Goal: Task Accomplishment & Management: Manage account settings

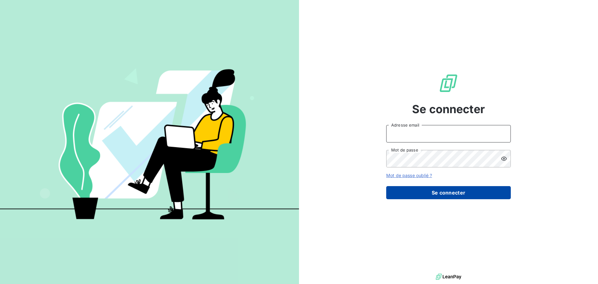
type input "[PERSON_NAME][EMAIL_ADDRESS][PERSON_NAME][DOMAIN_NAME]"
click at [460, 193] on button "Se connecter" at bounding box center [448, 192] width 125 height 13
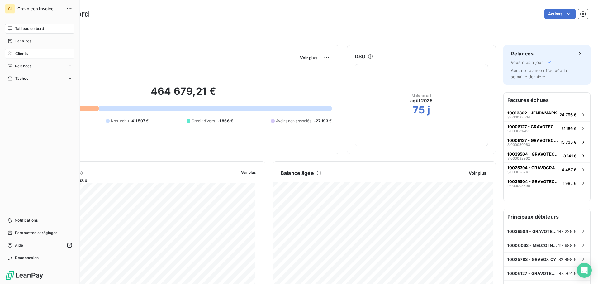
click at [29, 54] on div "Clients" at bounding box center [39, 54] width 69 height 10
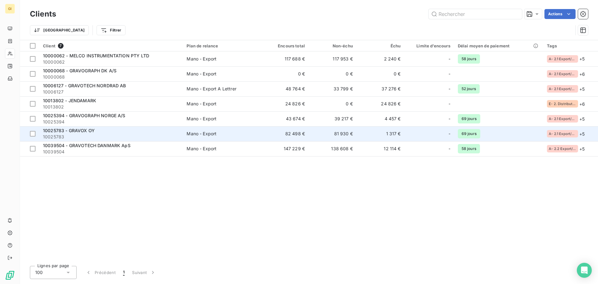
click at [81, 132] on span "10025783 - GRAVOX OY" at bounding box center [69, 130] width 52 height 5
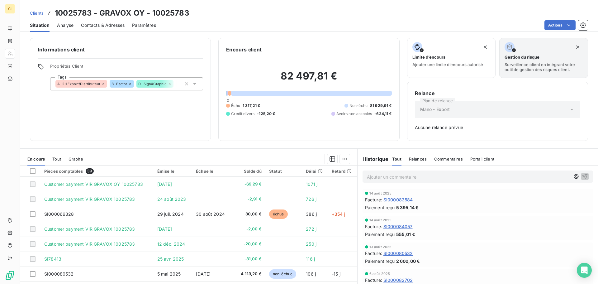
click at [396, 159] on span "Tout" at bounding box center [396, 158] width 9 height 5
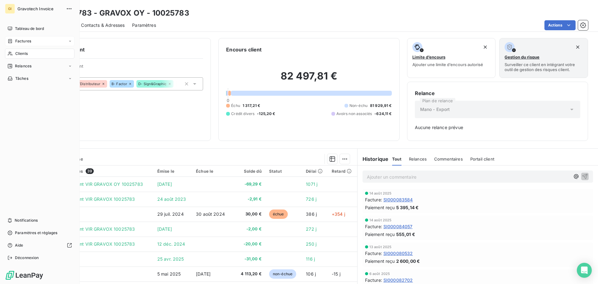
click at [29, 40] on span "Factures" at bounding box center [23, 41] width 16 height 6
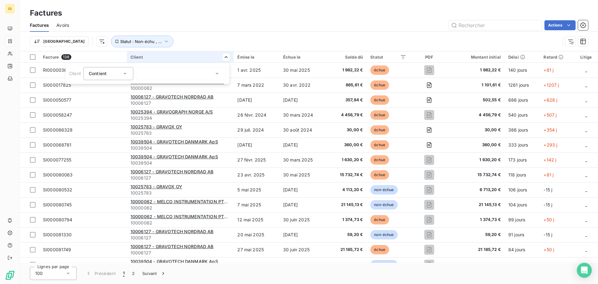
click at [199, 74] on div at bounding box center [181, 73] width 90 height 13
click at [196, 85] on li "10025783 - GRAVOX OY - 10025783" at bounding box center [181, 86] width 90 height 11
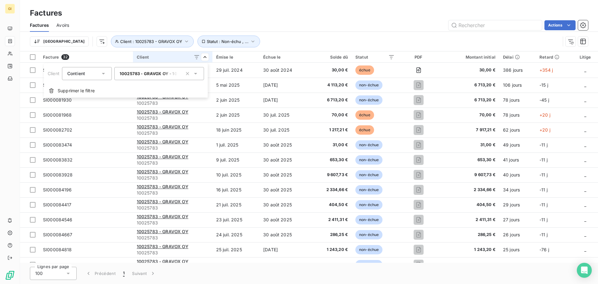
click at [195, 72] on icon at bounding box center [195, 73] width 6 height 6
click at [197, 72] on icon at bounding box center [195, 73] width 6 height 6
type input "gravox"
click at [261, 40] on html "GI Factures Factures Avoirs Actions Trier Client : 10025783 - GRAVOX OY Statut …" at bounding box center [299, 142] width 598 height 284
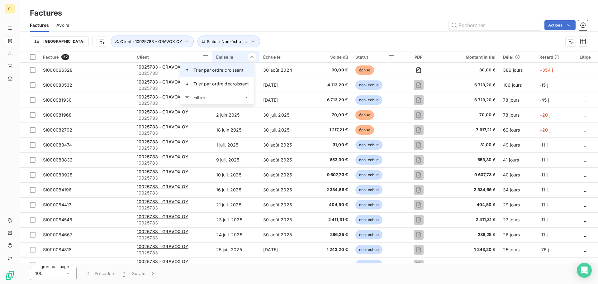
click at [241, 69] on span "Trier par ordre croissant" at bounding box center [218, 70] width 50 height 6
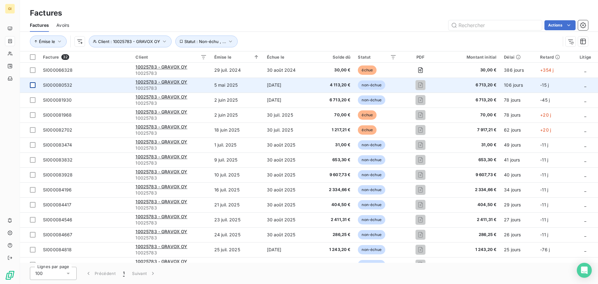
click at [33, 86] on div at bounding box center [33, 85] width 6 height 6
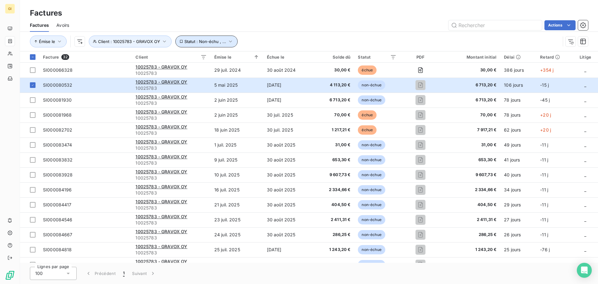
click at [229, 41] on icon "button" at bounding box center [230, 41] width 3 height 2
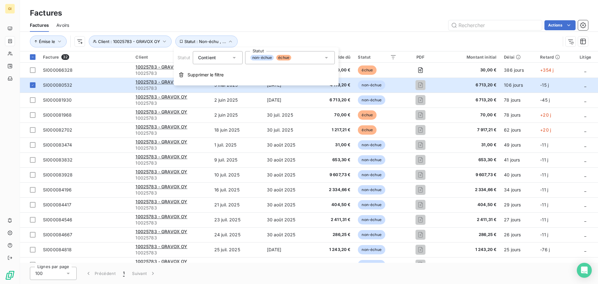
click at [327, 59] on icon at bounding box center [326, 57] width 6 height 6
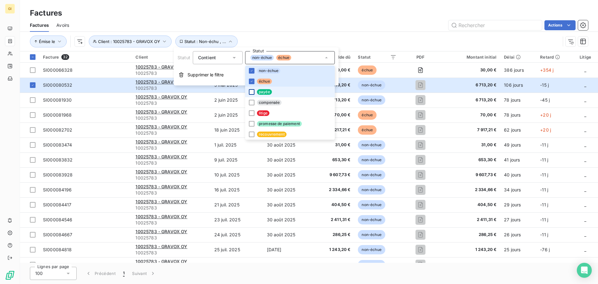
click at [252, 92] on div at bounding box center [252, 92] width 6 height 6
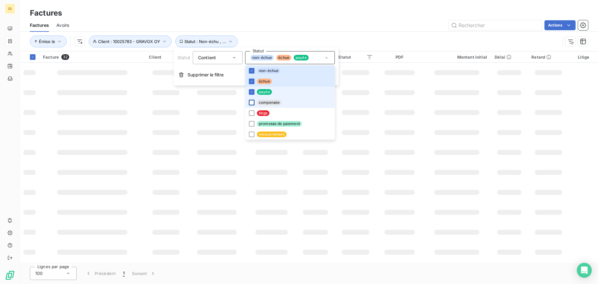
click at [252, 100] on div at bounding box center [252, 103] width 6 height 6
click at [250, 113] on div at bounding box center [252, 113] width 6 height 6
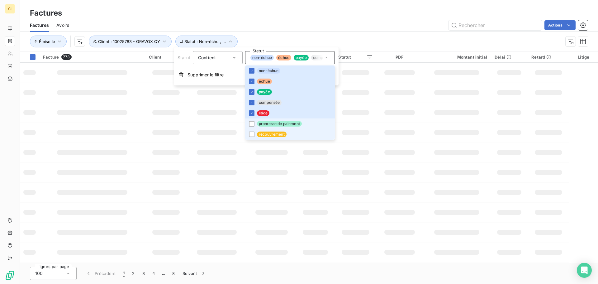
drag, startPoint x: 250, startPoint y: 122, endPoint x: 250, endPoint y: 129, distance: 7.2
click at [250, 123] on div at bounding box center [252, 124] width 6 height 6
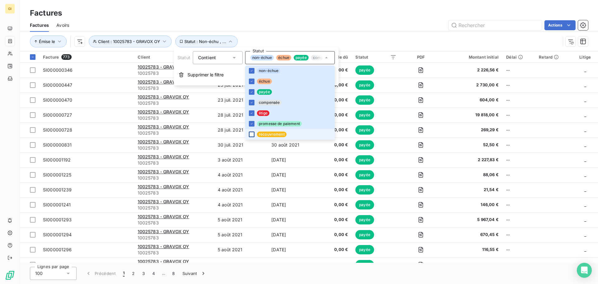
click at [250, 135] on div at bounding box center [252, 134] width 6 height 6
click at [329, 30] on div "Actions" at bounding box center [332, 25] width 511 height 10
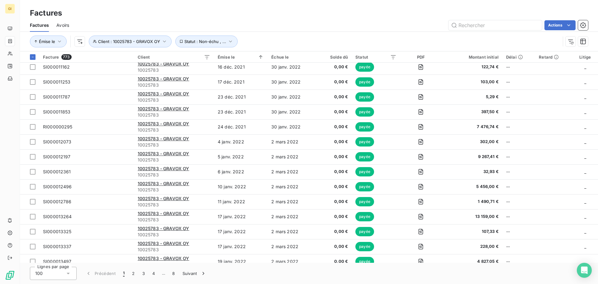
scroll to position [1295, 0]
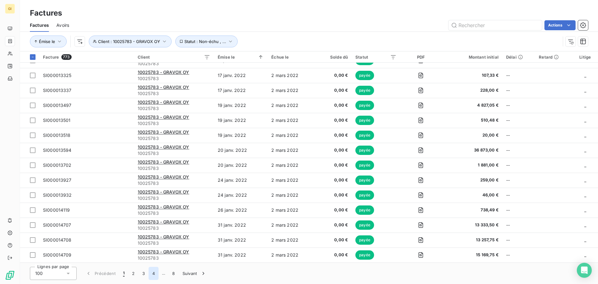
click at [153, 274] on button "4" at bounding box center [153, 272] width 10 height 13
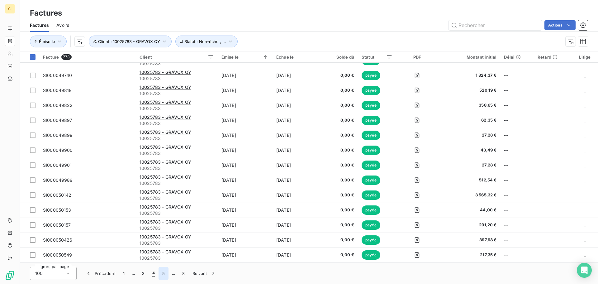
click at [165, 275] on button "5" at bounding box center [163, 272] width 10 height 13
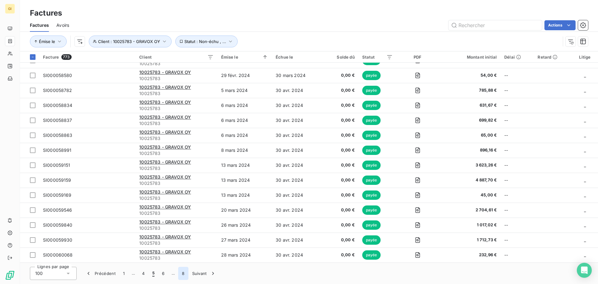
click at [184, 275] on button "8" at bounding box center [183, 272] width 10 height 13
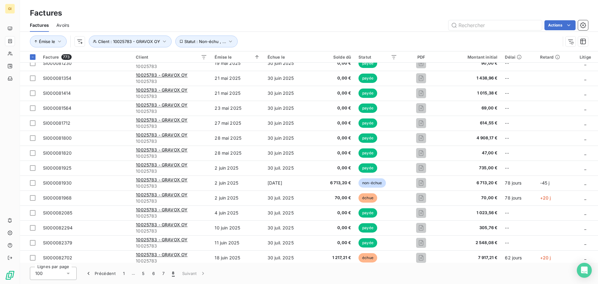
scroll to position [424, 0]
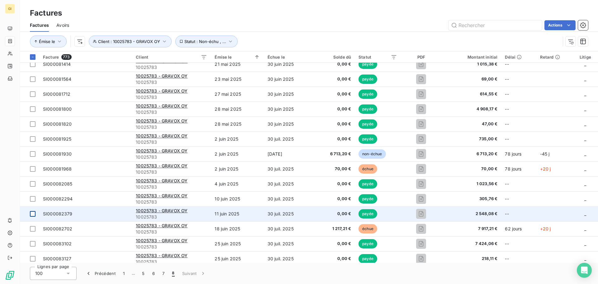
click at [35, 214] on div at bounding box center [33, 214] width 6 height 6
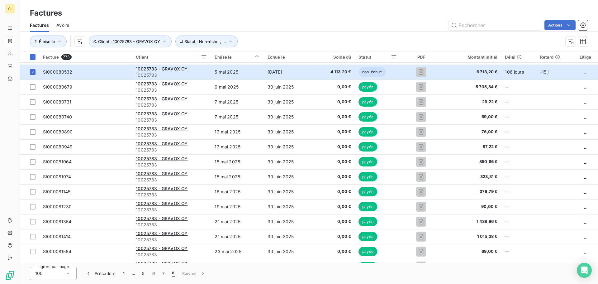
scroll to position [237, 0]
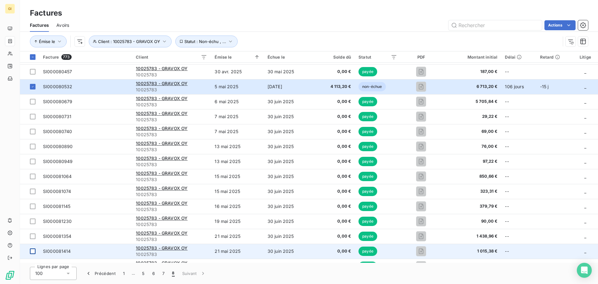
click at [33, 250] on div at bounding box center [33, 251] width 6 height 6
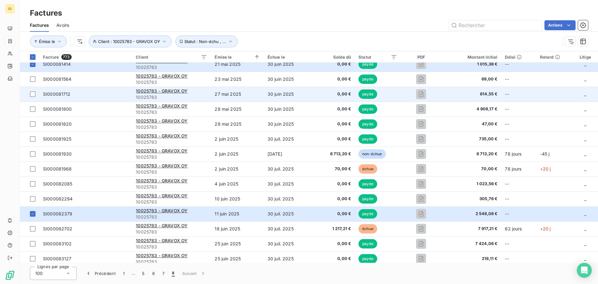
scroll to position [393, 0]
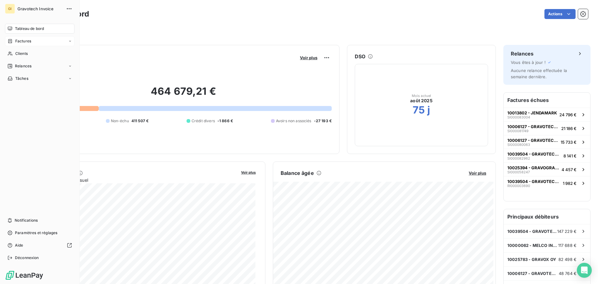
click at [27, 43] on span "Factures" at bounding box center [23, 41] width 16 height 6
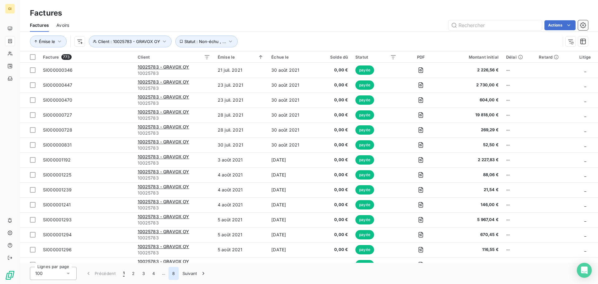
click at [174, 273] on button "8" at bounding box center [173, 272] width 10 height 13
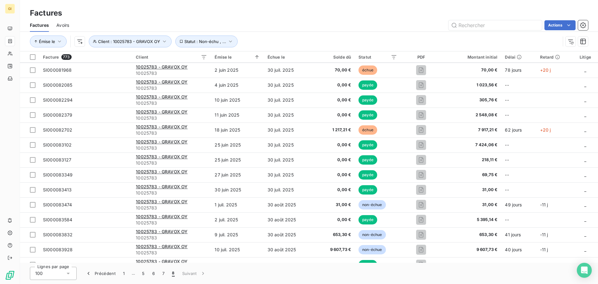
scroll to position [529, 0]
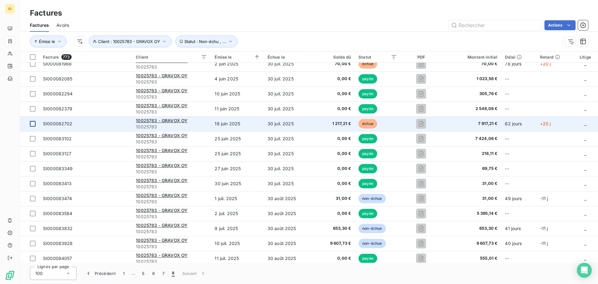
click at [32, 123] on div at bounding box center [33, 124] width 6 height 6
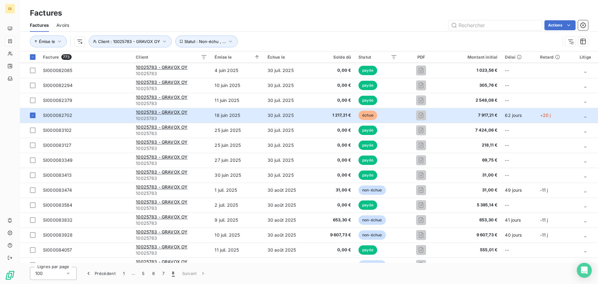
scroll to position [549, 0]
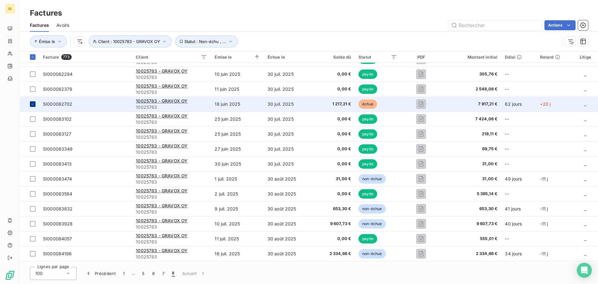
click at [31, 104] on icon at bounding box center [33, 104] width 4 height 4
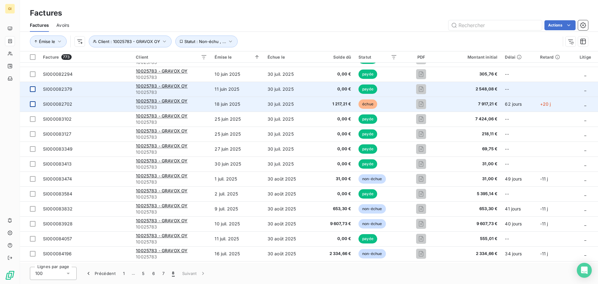
click at [34, 88] on div at bounding box center [33, 89] width 6 height 6
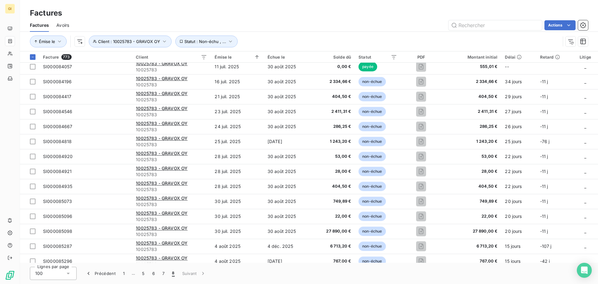
scroll to position [735, 0]
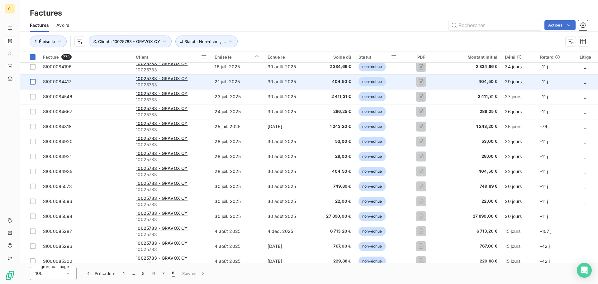
click at [34, 80] on div at bounding box center [33, 82] width 6 height 6
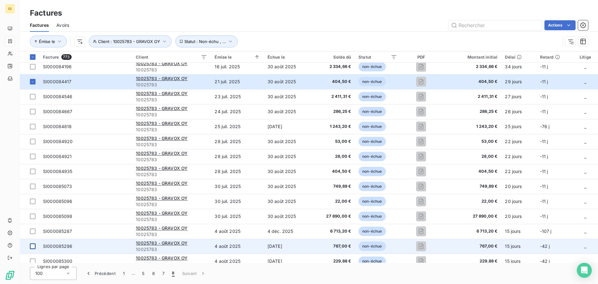
click at [32, 247] on div at bounding box center [33, 246] width 6 height 6
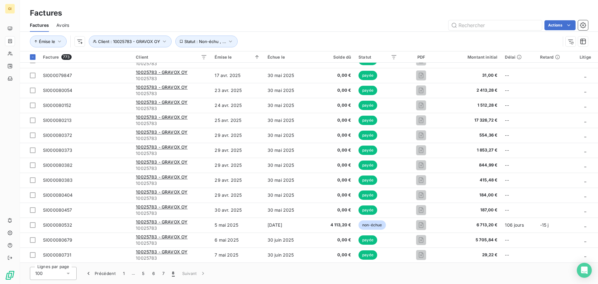
scroll to position [891, 0]
